Goal: Information Seeking & Learning: Learn about a topic

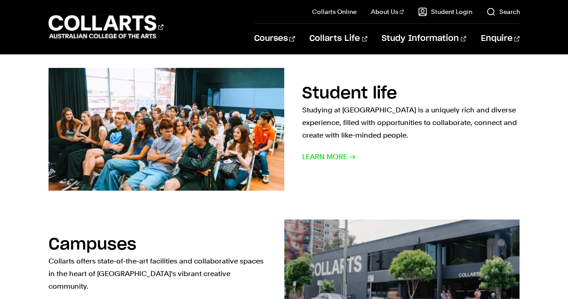
scroll to position [347, 0]
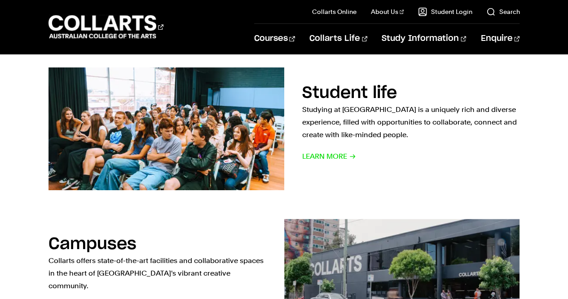
click at [360, 192] on section "Student life Studying at Collarts is a uniquely rich and diverse experience, fi…" at bounding box center [283, 128] width 471 height 151
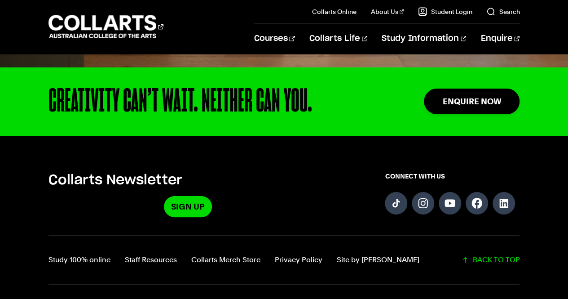
scroll to position [1255, 0]
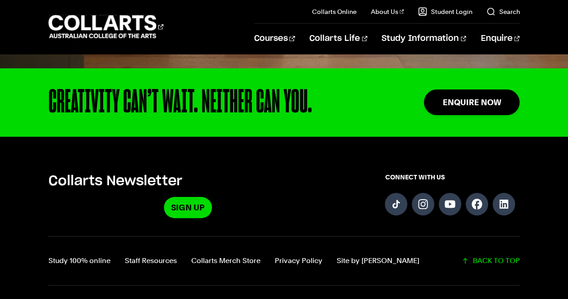
click at [309, 106] on div "CREATIVITY CAN’T WAIT. NEITHER CAN YOU." at bounding box center [207, 102] width 318 height 32
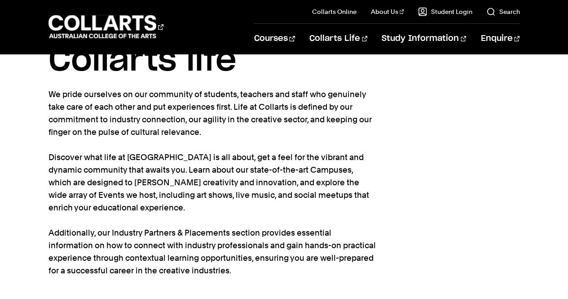
scroll to position [0, 0]
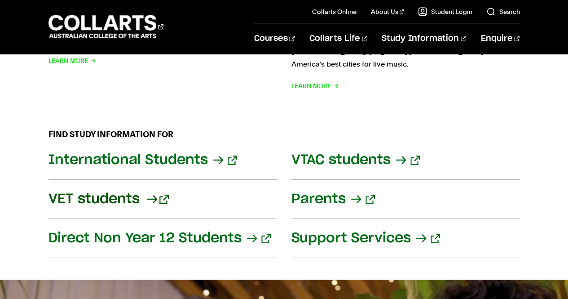
scroll to position [1244, 0]
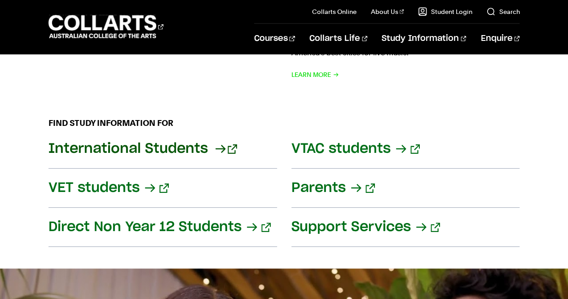
click at [154, 135] on link "International Students" at bounding box center [162, 148] width 229 height 39
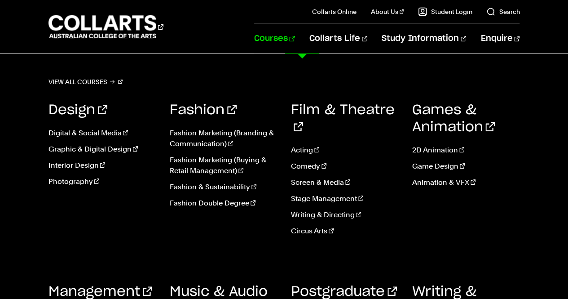
click at [295, 35] on link "Courses" at bounding box center [274, 39] width 41 height 30
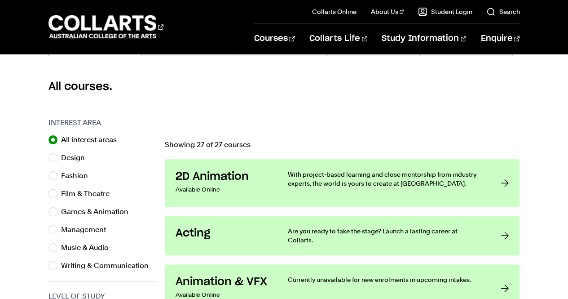
scroll to position [220, 0]
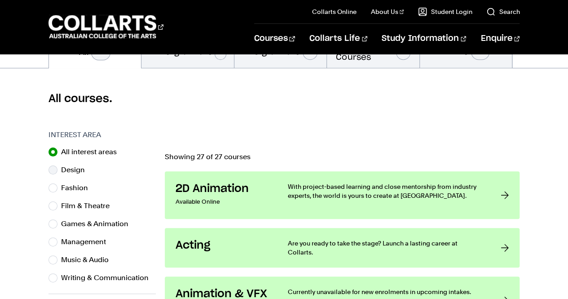
click at [63, 168] on label "Design" at bounding box center [76, 169] width 31 height 13
click at [57, 168] on input "Design" at bounding box center [52, 169] width 9 height 9
radio input "true"
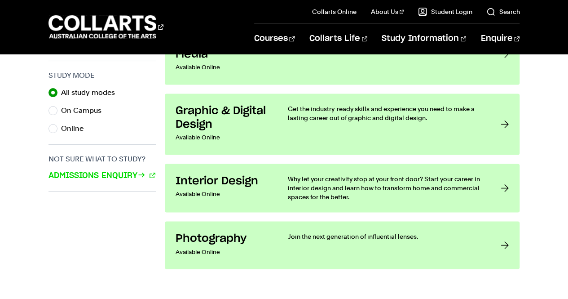
scroll to position [608, 0]
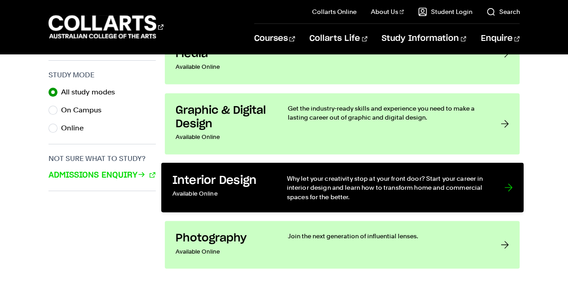
click at [262, 185] on h3 "Interior Design" at bounding box center [220, 180] width 96 height 14
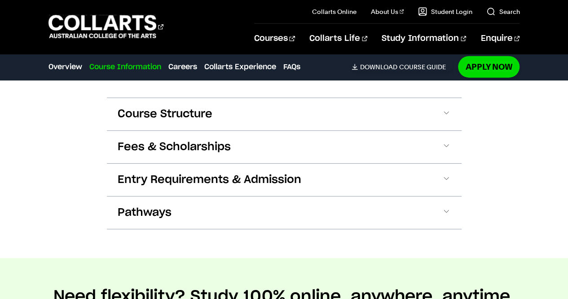
scroll to position [1103, 0]
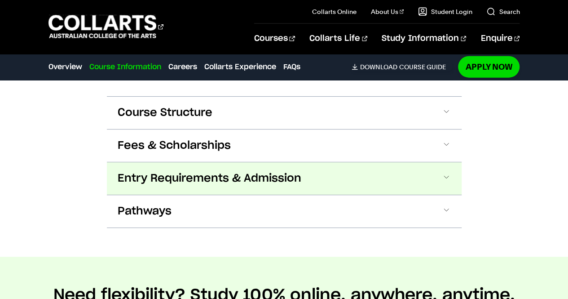
click at [228, 171] on span "Entry Requirements & Admission" at bounding box center [210, 178] width 184 height 14
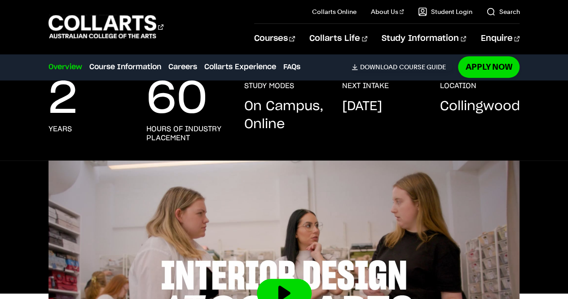
scroll to position [0, 0]
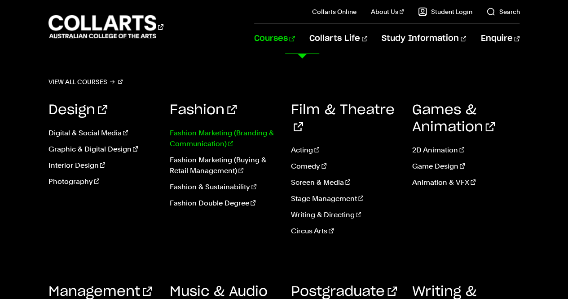
click at [196, 131] on link "Fashion Marketing (Branding & Communication)" at bounding box center [224, 139] width 108 height 22
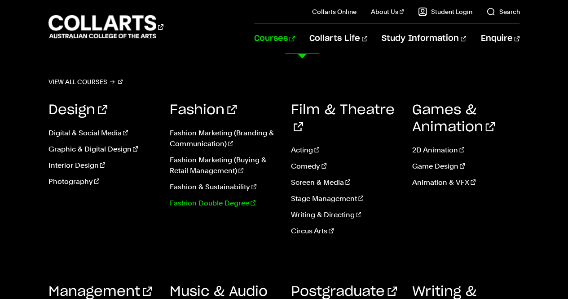
click at [207, 203] on link "Fashion Double Degree" at bounding box center [224, 203] width 108 height 11
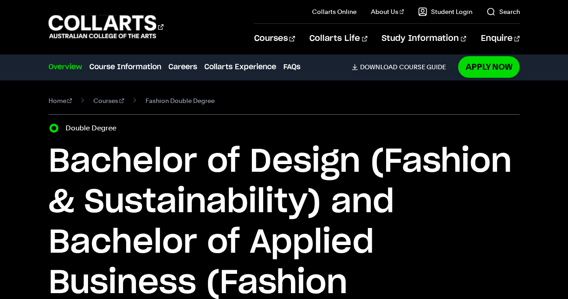
scroll to position [184, 0]
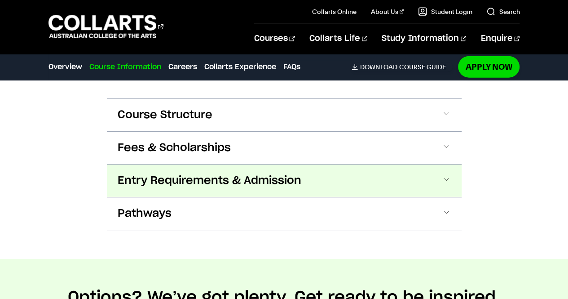
click at [283, 179] on span "Entry Requirements & Admission" at bounding box center [210, 180] width 184 height 14
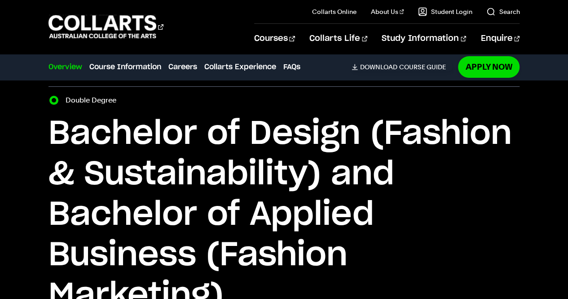
scroll to position [0, 0]
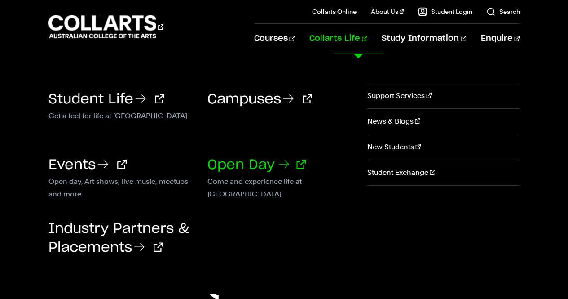
click at [271, 160] on link "Open Day" at bounding box center [256, 164] width 98 height 13
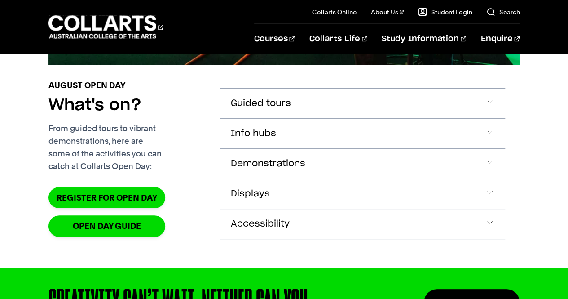
scroll to position [847, 0]
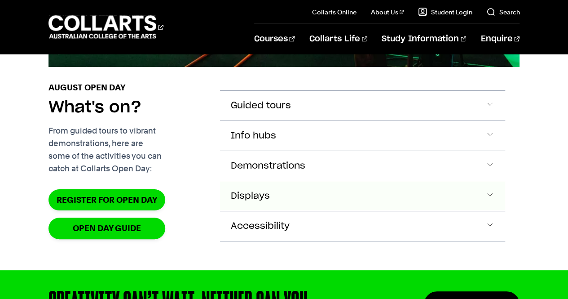
click at [313, 120] on button "Displays" at bounding box center [363, 106] width 286 height 30
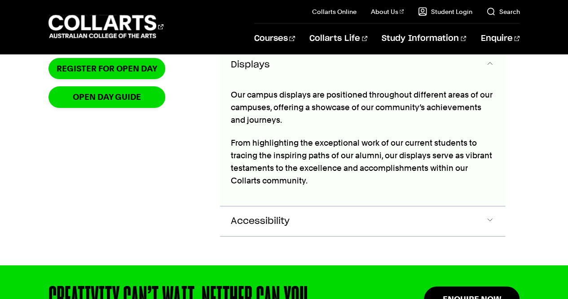
scroll to position [979, 0]
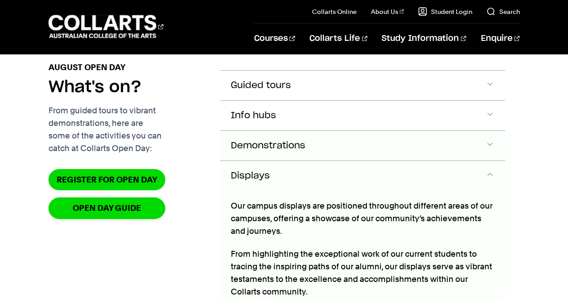
click at [347, 100] on button "Demonstrations" at bounding box center [363, 85] width 286 height 30
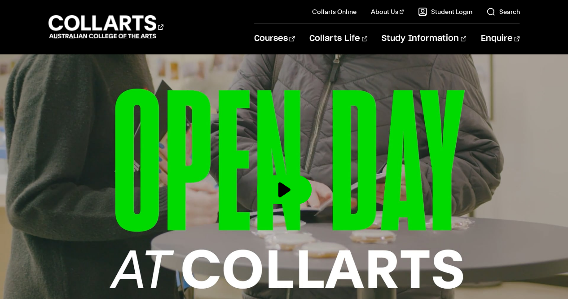
scroll to position [205, 0]
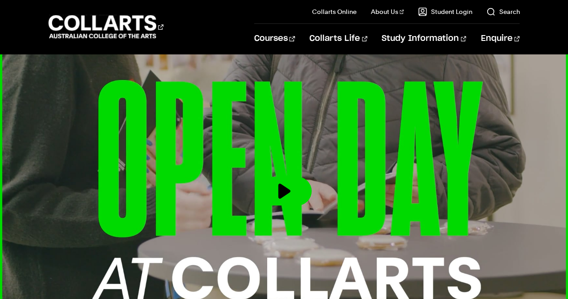
click at [286, 194] on button at bounding box center [284, 190] width 55 height 29
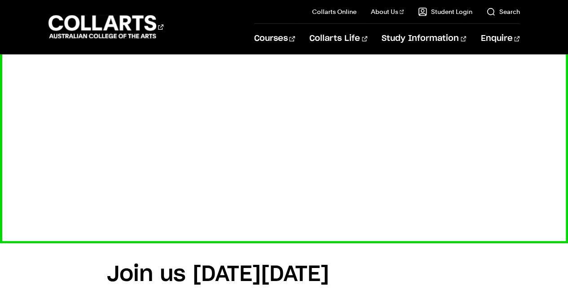
scroll to position [250, 0]
